Goal: Navigation & Orientation: Find specific page/section

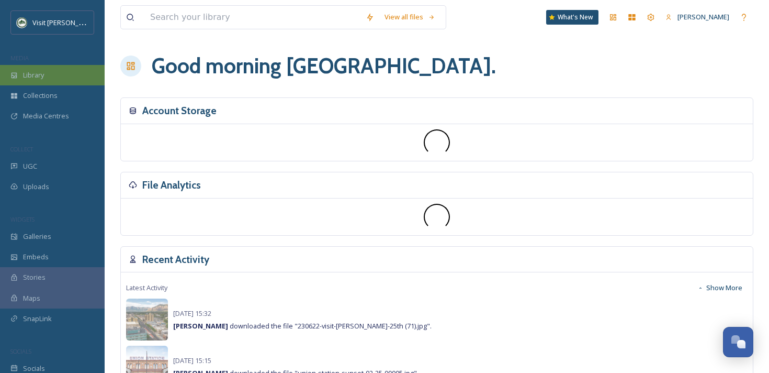
click at [70, 70] on div "Library" at bounding box center [52, 75] width 105 height 20
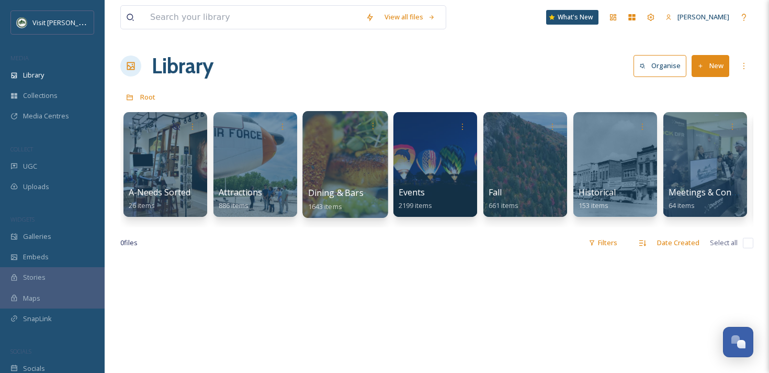
click at [362, 173] on div at bounding box center [344, 164] width 85 height 107
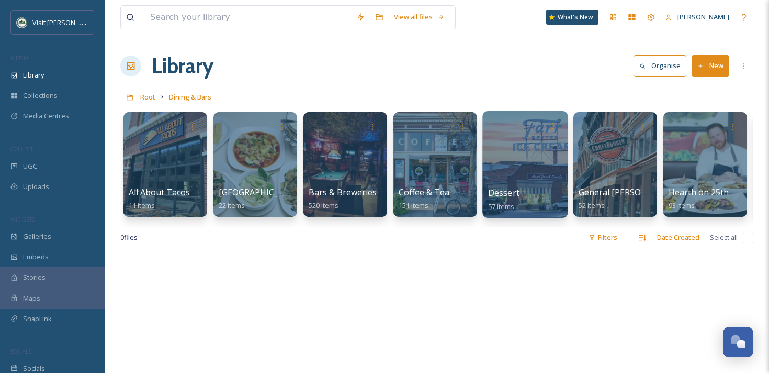
click at [525, 169] on div at bounding box center [524, 164] width 85 height 107
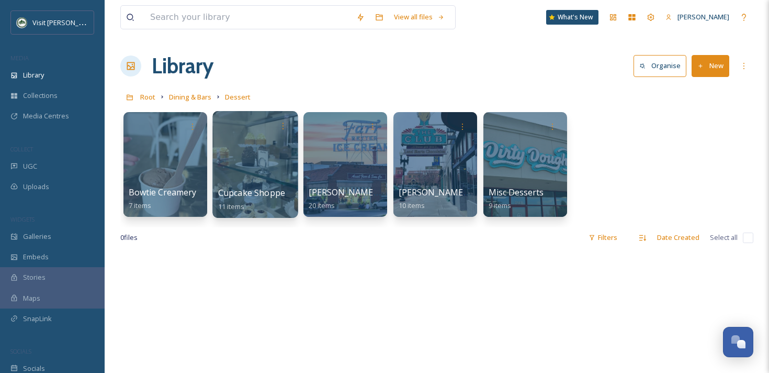
click at [253, 170] on div at bounding box center [254, 164] width 85 height 107
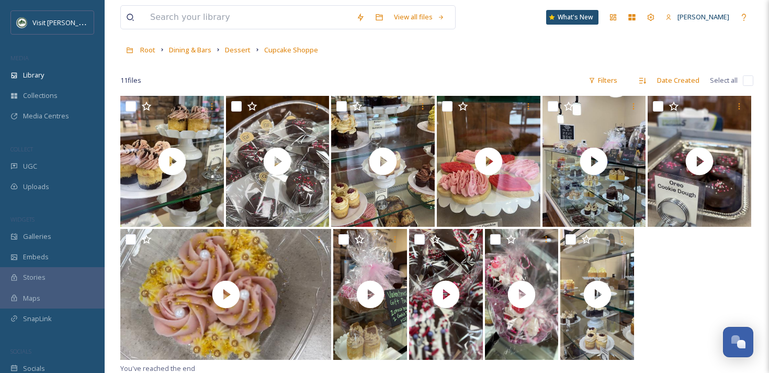
scroll to position [48, 0]
